Goal: Task Accomplishment & Management: Manage account settings

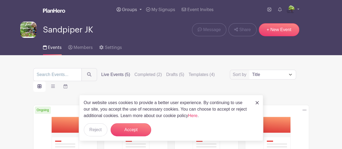
click at [133, 10] on span "Groups" at bounding box center [129, 10] width 15 height 4
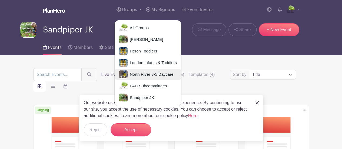
click at [142, 76] on span "North River 3-5 Daycare" at bounding box center [151, 74] width 46 height 6
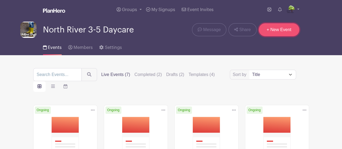
click at [274, 29] on link "+ New Event" at bounding box center [279, 29] width 41 height 13
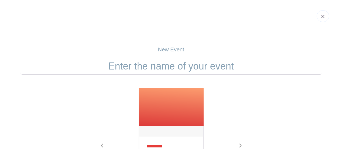
click at [133, 69] on input "text" at bounding box center [170, 66] width 301 height 17
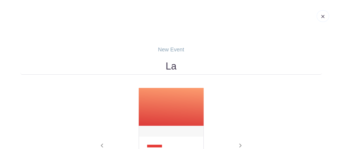
type input "L"
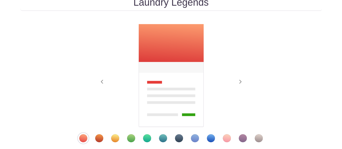
scroll to position [68, 0]
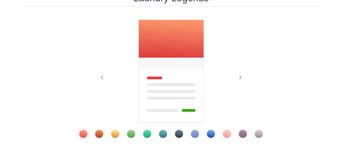
type input "Laundry Legends"
click at [210, 134] on div "Template 9" at bounding box center [211, 134] width 8 height 8
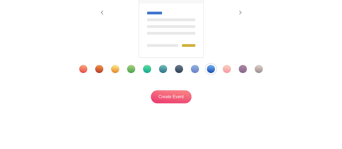
scroll to position [133, 0]
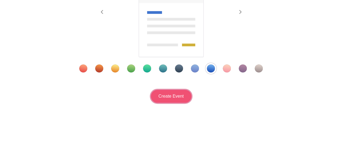
click at [176, 96] on input "Create Event" at bounding box center [171, 96] width 41 height 13
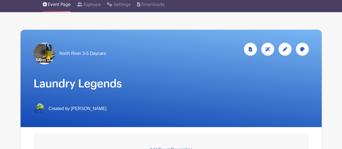
scroll to position [80, 0]
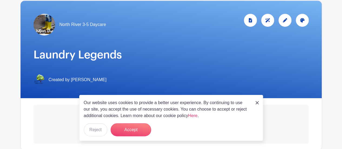
click at [258, 104] on img at bounding box center [256, 102] width 3 height 3
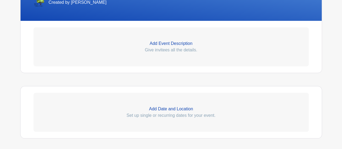
scroll to position [160, 0]
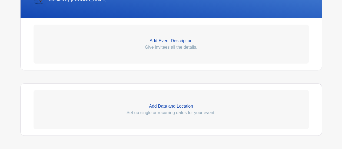
click at [169, 41] on p "Add Event Description" at bounding box center [170, 41] width 275 height 6
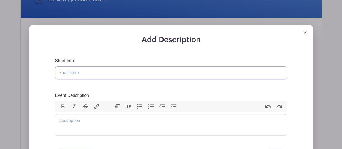
click at [131, 75] on textarea "Short Intro" at bounding box center [171, 72] width 232 height 13
type textarea "T"
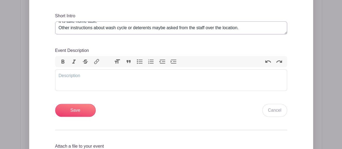
scroll to position [205, 0]
click at [142, 33] on textarea "The job is to help the centre with the laundry. The family that sign up for thi…" at bounding box center [171, 27] width 232 height 13
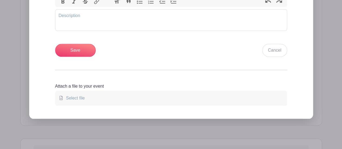
type textarea "The job is to help the centre with the laundry. The family that sign up for thi…"
click at [64, 56] on input "Save" at bounding box center [75, 50] width 41 height 13
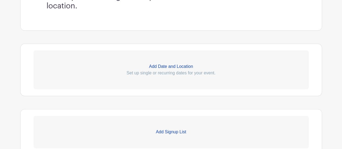
scroll to position [279, 0]
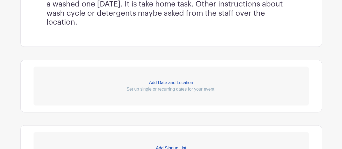
click at [168, 78] on link "Add Date and Location Set up single or recurring dates for your event." at bounding box center [170, 85] width 275 height 39
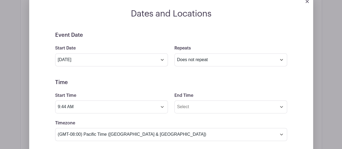
scroll to position [367, 0]
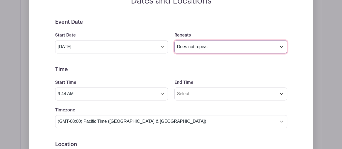
click at [192, 44] on select "Does not repeat Daily Weekly Monthly on day 2 Monthly on the first [DATE] Other…" at bounding box center [230, 46] width 113 height 13
select select "weekly"
click at [174, 40] on select "Does not repeat Daily Weekly Monthly on day 2 Monthly on the first [DATE] Other…" at bounding box center [230, 46] width 113 height 13
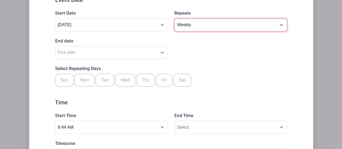
scroll to position [389, 0]
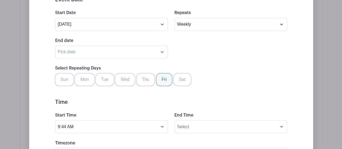
click at [161, 80] on label "Fri" at bounding box center [164, 79] width 16 height 13
click at [160, 76] on input "Fri" at bounding box center [158, 75] width 4 height 4
checkbox input "true"
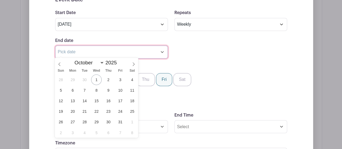
click at [162, 51] on input "text" at bounding box center [111, 51] width 113 height 13
click at [100, 61] on select "January February March April May June July August September October November De…" at bounding box center [88, 62] width 32 height 6
select select "11"
click at [72, 59] on select "January February March April May June July August September October November De…" at bounding box center [88, 62] width 32 height 6
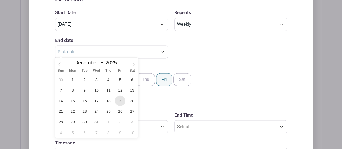
click at [122, 99] on span "19" at bounding box center [120, 100] width 11 height 11
type input "[DATE]"
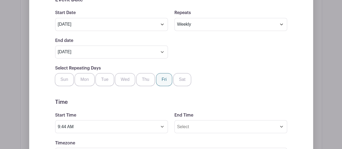
click at [214, 75] on div "Select Repeating Days Sun Mon Tue Wed Thu Fri Sat" at bounding box center [171, 75] width 238 height 21
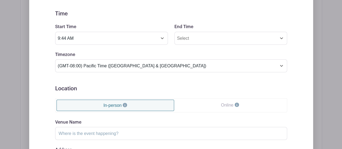
scroll to position [479, 0]
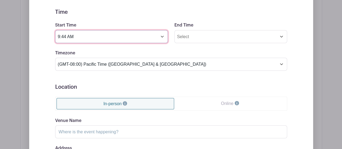
click at [162, 36] on input "9:44 AM" at bounding box center [111, 36] width 113 height 13
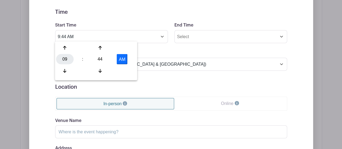
click at [61, 62] on div "09" at bounding box center [65, 59] width 18 height 10
click at [66, 58] on div "04" at bounding box center [65, 59] width 18 height 10
click at [101, 58] on div "44" at bounding box center [100, 59] width 18 height 10
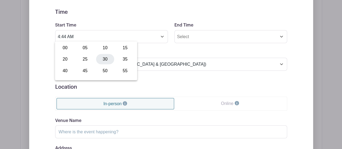
click at [107, 58] on div "30" at bounding box center [105, 59] width 18 height 10
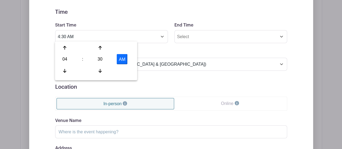
click at [119, 59] on button "AM" at bounding box center [122, 59] width 11 height 10
type input "4:30 PM"
click at [186, 79] on form "Event Date Start Date [DATE] Repeats Does not repeat Daily Weekly Monthly on da…" at bounding box center [171, 56] width 232 height 298
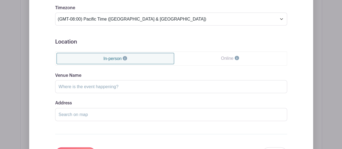
scroll to position [534, 0]
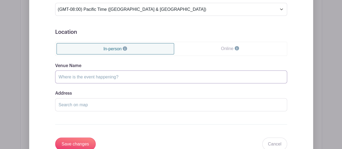
click at [251, 75] on input "Venue Name" at bounding box center [171, 77] width 232 height 13
type input "Pick Up - NR, Wash at home"
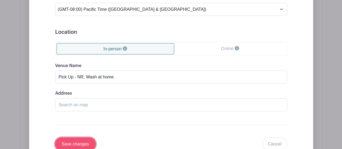
click at [83, 145] on input "Save changes" at bounding box center [75, 143] width 41 height 13
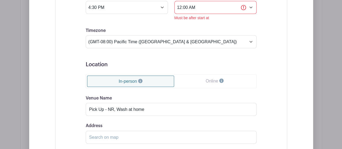
scroll to position [519, 0]
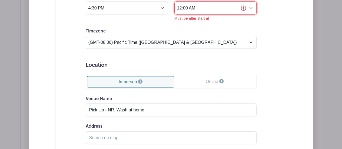
click at [226, 7] on input "12:00 AM" at bounding box center [215, 8] width 82 height 13
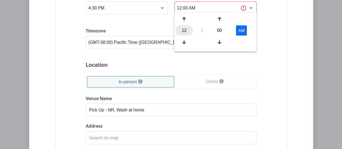
click at [185, 34] on div "12" at bounding box center [184, 30] width 18 height 10
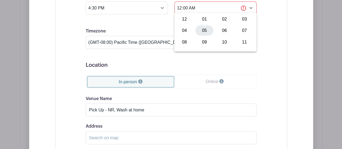
click at [205, 31] on div "05" at bounding box center [204, 30] width 18 height 10
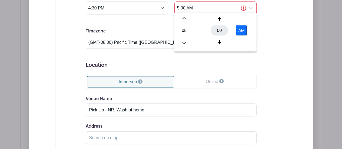
click at [222, 31] on div "00" at bounding box center [219, 30] width 18 height 10
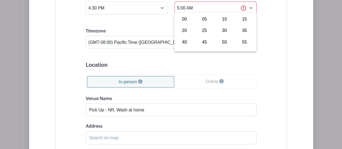
click at [222, 31] on div "30" at bounding box center [224, 30] width 18 height 10
click at [238, 29] on button "AM" at bounding box center [241, 30] width 11 height 10
type input "5:30 PM"
click at [263, 36] on div "Event Date Start Date [DATE] Repeats Does not repeat Daily Weekly Monthly on da…" at bounding box center [171, 31] width 197 height 318
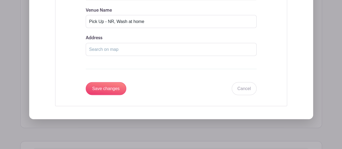
scroll to position [613, 0]
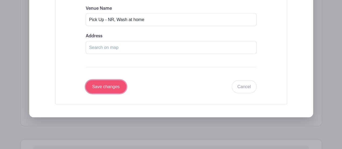
click at [113, 88] on input "Save changes" at bounding box center [106, 86] width 41 height 13
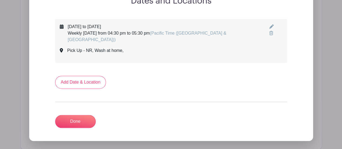
scroll to position [322, 0]
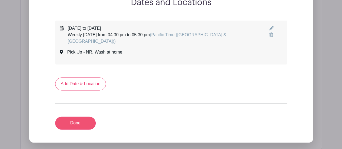
click at [82, 117] on link "Done" at bounding box center [75, 122] width 41 height 13
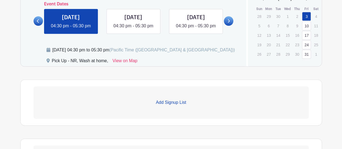
click at [173, 100] on p "Add Signup List" at bounding box center [170, 102] width 275 height 6
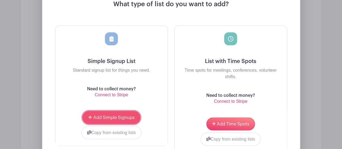
click at [135, 116] on button "Add Simple Signups" at bounding box center [111, 117] width 58 height 13
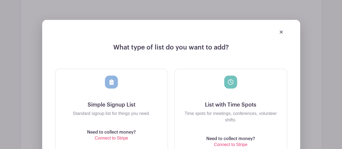
scroll to position [490, 0]
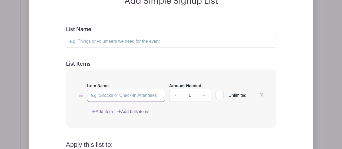
click at [153, 94] on input "Item Name" at bounding box center [126, 95] width 78 height 13
type input "K"
type input "Laundry Legends"
click at [182, 39] on input "List Name" at bounding box center [171, 41] width 210 height 13
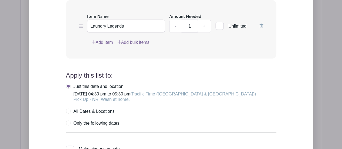
scroll to position [560, 0]
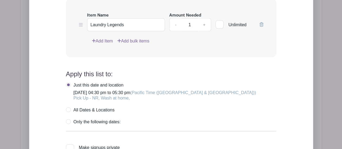
type input "Laundry legends"
click at [71, 110] on label "All Dates & Locations" at bounding box center [90, 109] width 49 height 5
radio input "true"
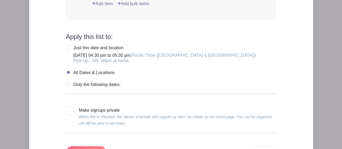
scroll to position [626, 0]
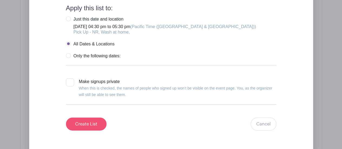
click at [80, 120] on input "Create List" at bounding box center [86, 124] width 41 height 13
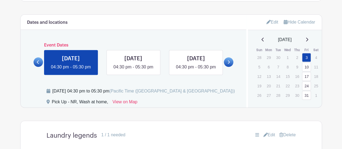
scroll to position [281, 0]
click at [266, 22] on icon at bounding box center [268, 22] width 4 height 4
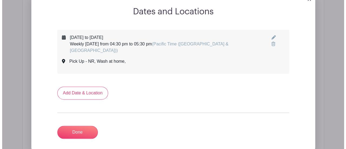
scroll to position [310, 0]
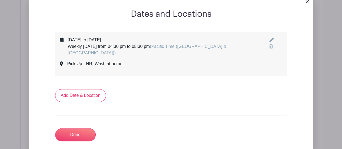
click at [307, 1] on img at bounding box center [306, 1] width 3 height 3
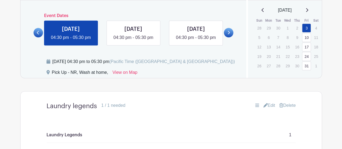
click at [233, 28] on div at bounding box center [228, 29] width 9 height 16
click at [229, 32] on icon at bounding box center [229, 33] width 2 height 4
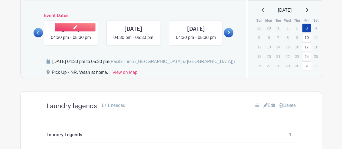
click at [71, 41] on link at bounding box center [71, 41] width 0 height 0
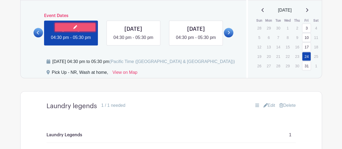
click at [74, 27] on icon at bounding box center [75, 27] width 4 height 4
select select "9"
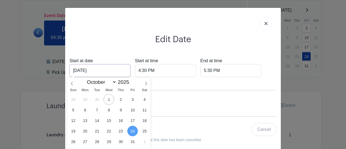
click at [83, 70] on input "[DATE]" at bounding box center [99, 70] width 61 height 13
click at [119, 130] on span "23" at bounding box center [120, 131] width 11 height 11
type input "[DATE]"
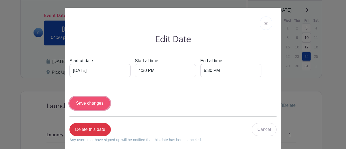
click at [95, 109] on input "Save changes" at bounding box center [89, 103] width 41 height 13
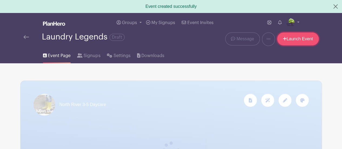
click at [305, 43] on link "Launch Event" at bounding box center [298, 38] width 42 height 13
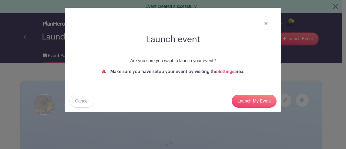
click at [262, 22] on link at bounding box center [266, 23] width 12 height 14
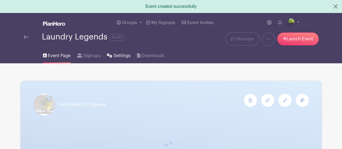
click at [119, 56] on span "Settings" at bounding box center [121, 55] width 17 height 6
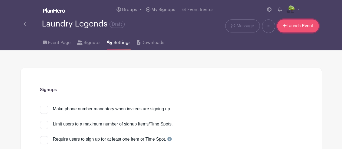
click at [308, 25] on link "Launch Event" at bounding box center [298, 25] width 42 height 13
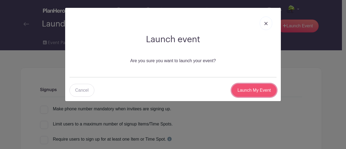
click at [267, 92] on input "Launch My Event" at bounding box center [254, 90] width 45 height 13
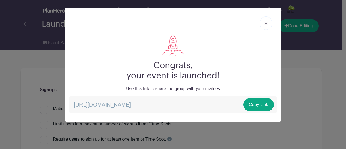
click at [266, 22] on img at bounding box center [265, 23] width 3 height 3
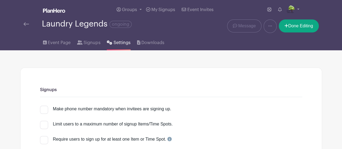
click at [26, 24] on img at bounding box center [26, 24] width 5 height 4
